Goal: Share content

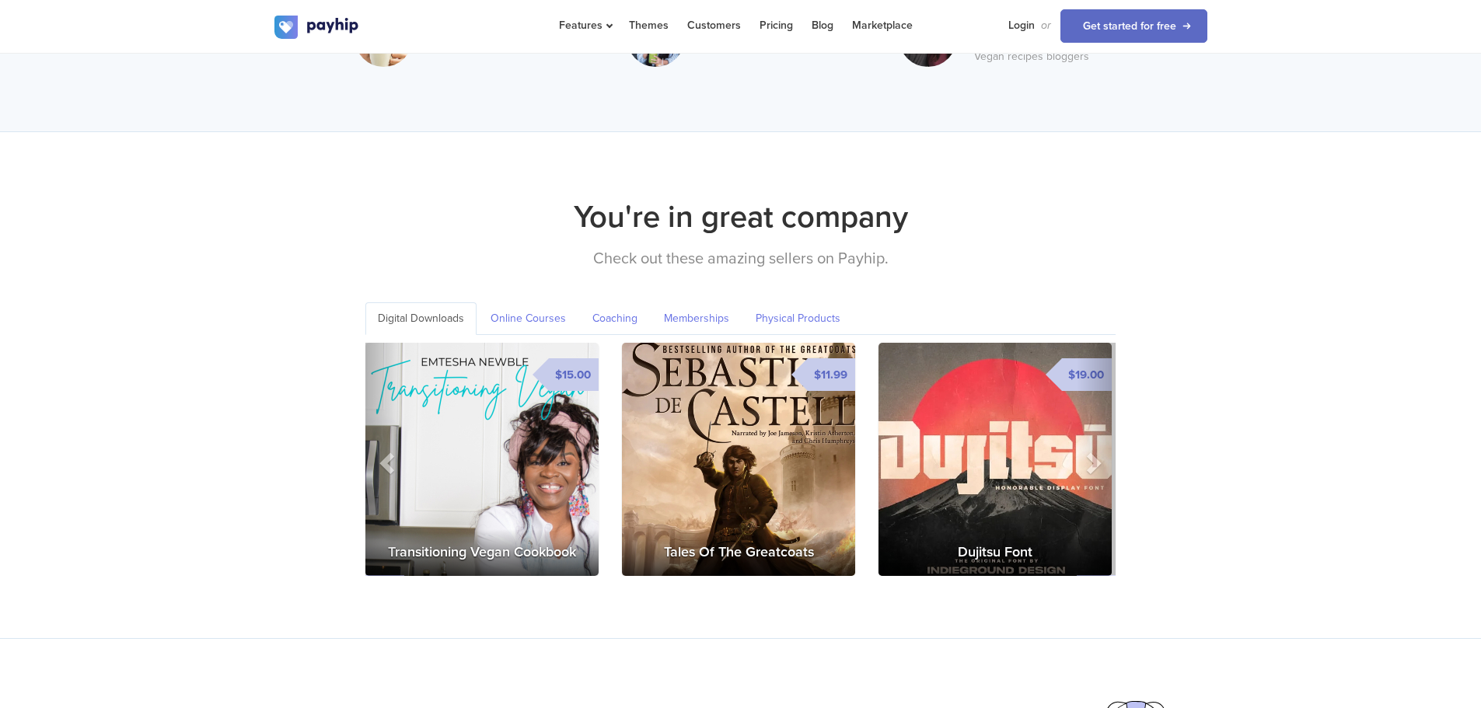
scroll to position [2411, 0]
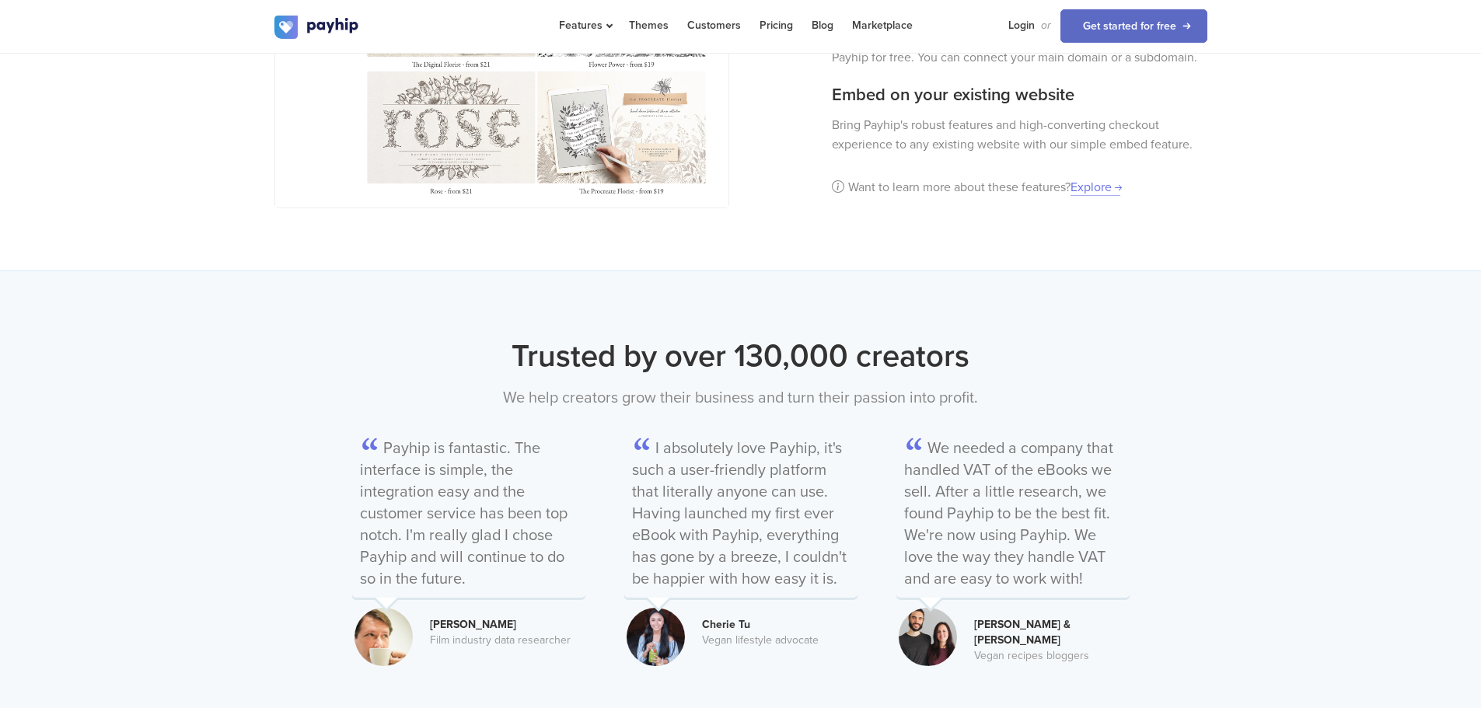
scroll to position [3084, 0]
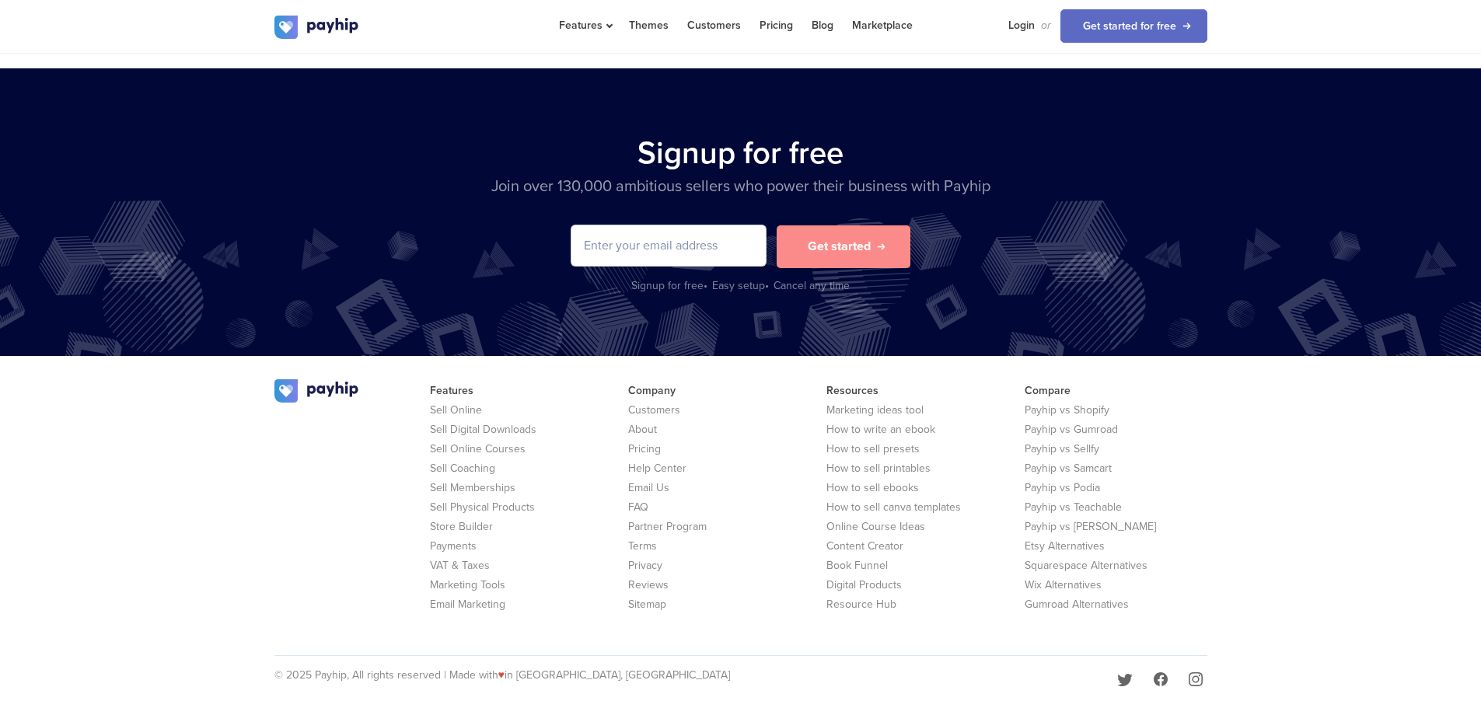
drag, startPoint x: 1492, startPoint y: 114, endPoint x: 1492, endPoint y: 745, distance: 631.5
click at [1122, 674] on icon "Twitter" at bounding box center [1126, 680] width 16 height 12
